Goal: Find contact information: Find contact information

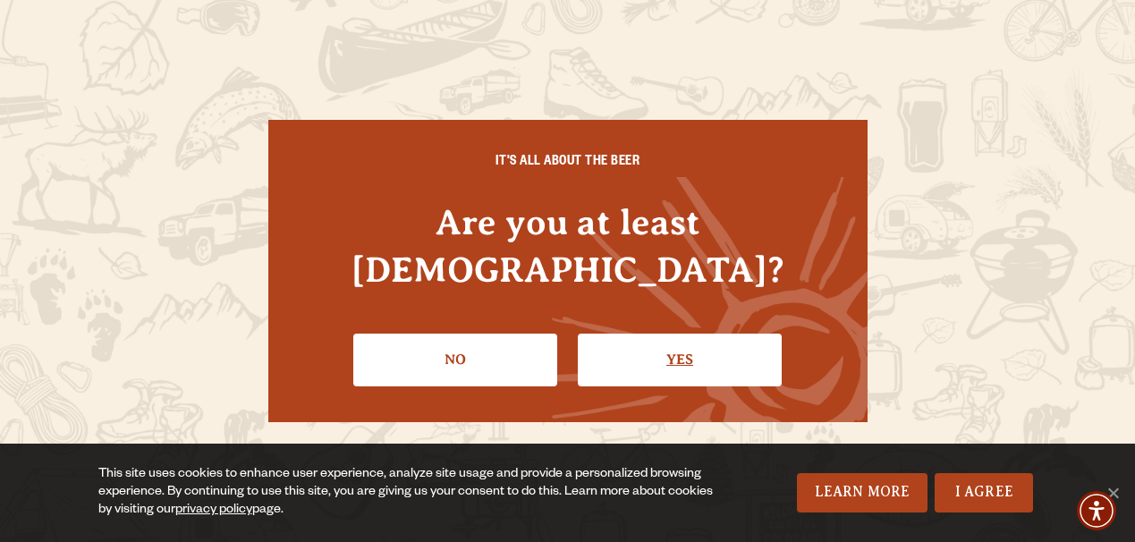
click at [672, 337] on link "Yes" at bounding box center [680, 360] width 204 height 52
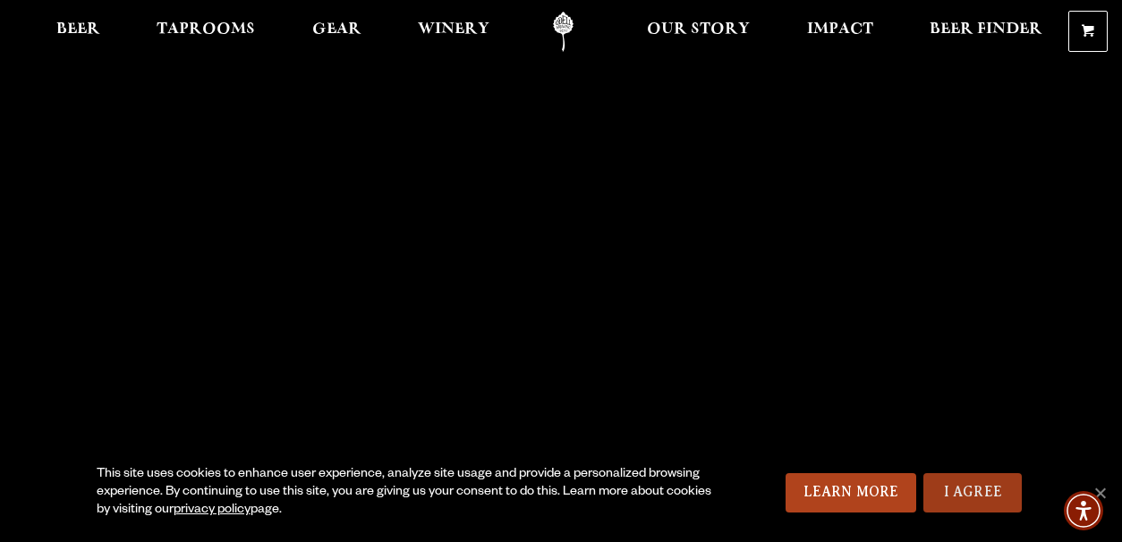
click at [987, 485] on link "I Agree" at bounding box center [972, 492] width 98 height 39
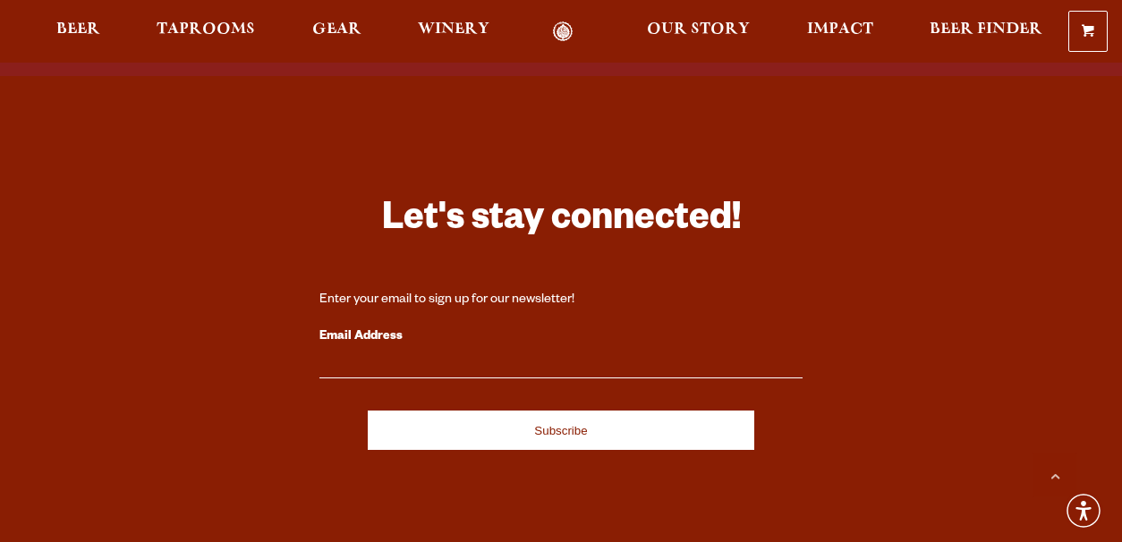
scroll to position [5119, 0]
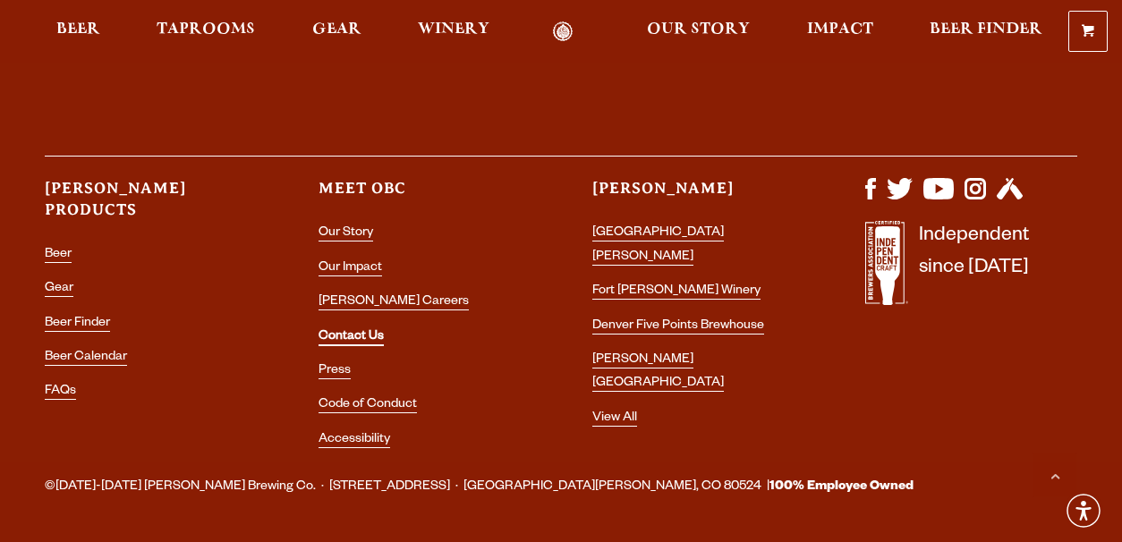
click at [369, 330] on link "Contact Us" at bounding box center [350, 338] width 65 height 16
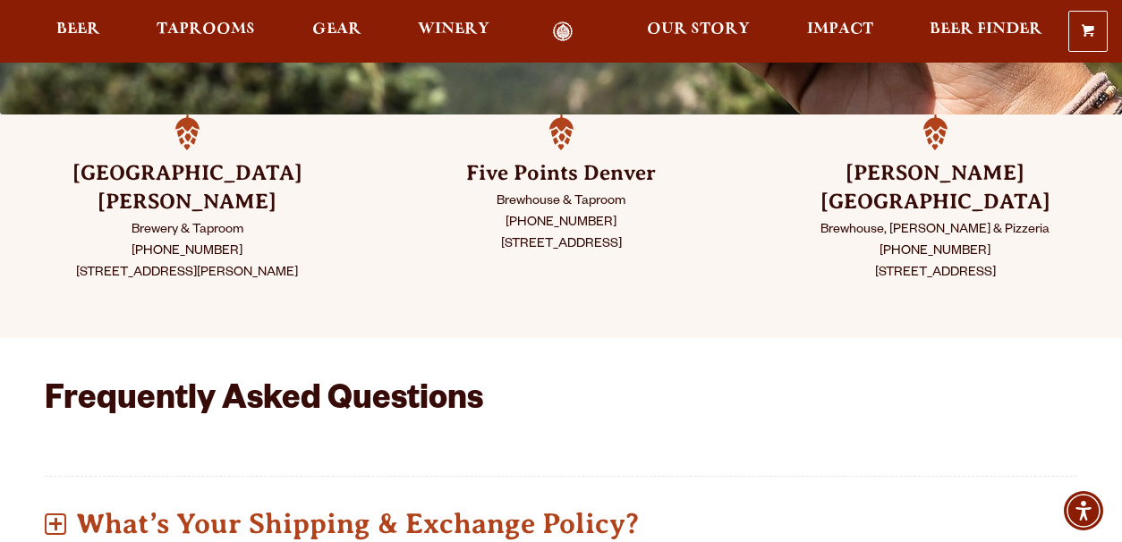
scroll to position [321, 0]
